Goal: Task Accomplishment & Management: Complete application form

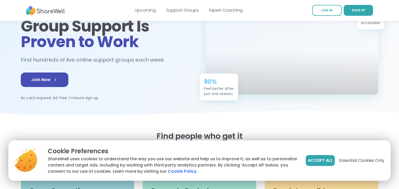
scroll to position [49, 0]
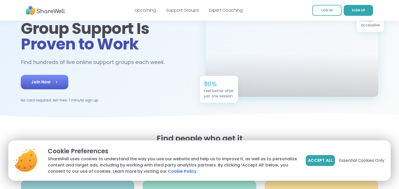
click at [48, 81] on link "Join Now" at bounding box center [44, 82] width 47 height 15
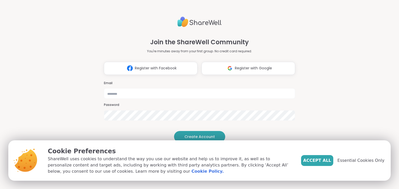
click at [379, 89] on div "Join the ShareWell Community You're minutes away from your first group. No cred…" at bounding box center [199, 94] width 399 height 189
